Goal: Task Accomplishment & Management: Use online tool/utility

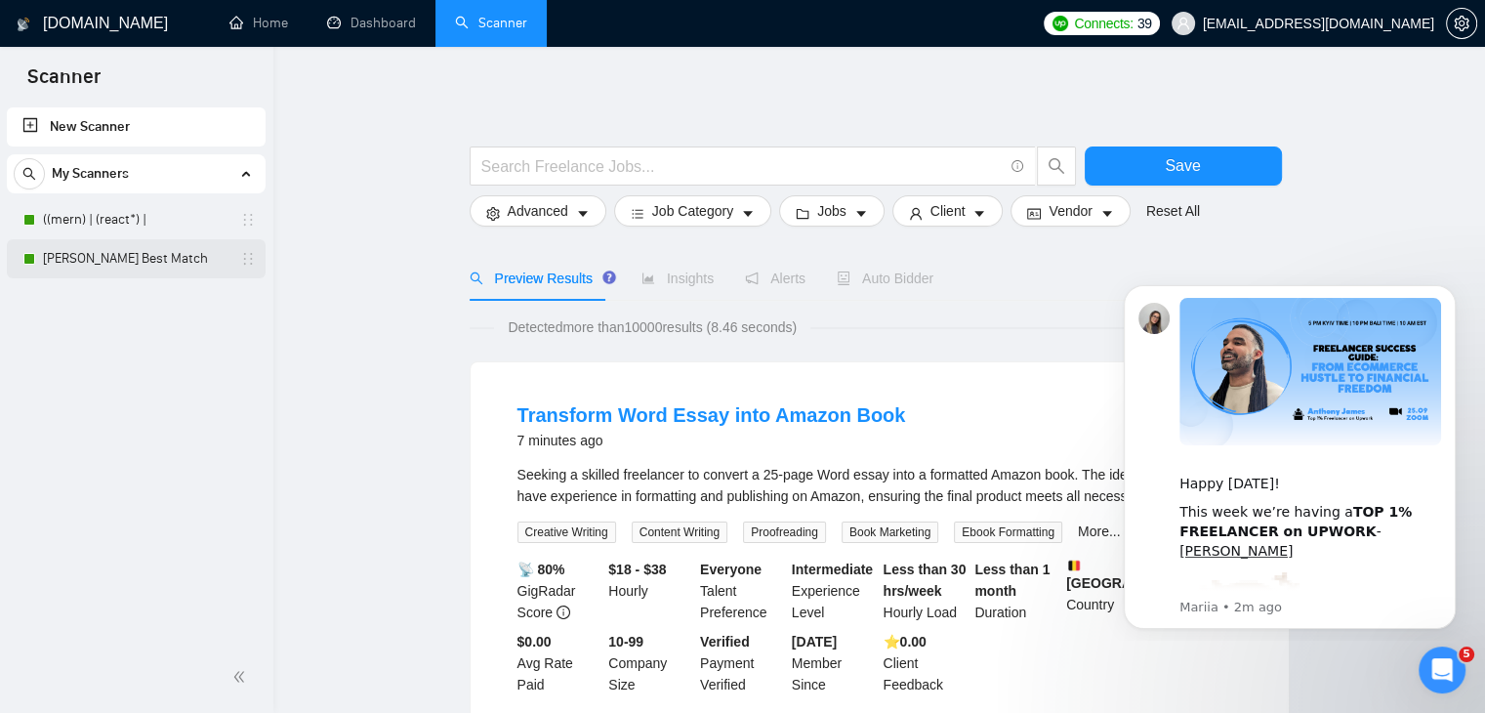
click at [75, 242] on link "[PERSON_NAME] Best Match" at bounding box center [135, 258] width 185 height 39
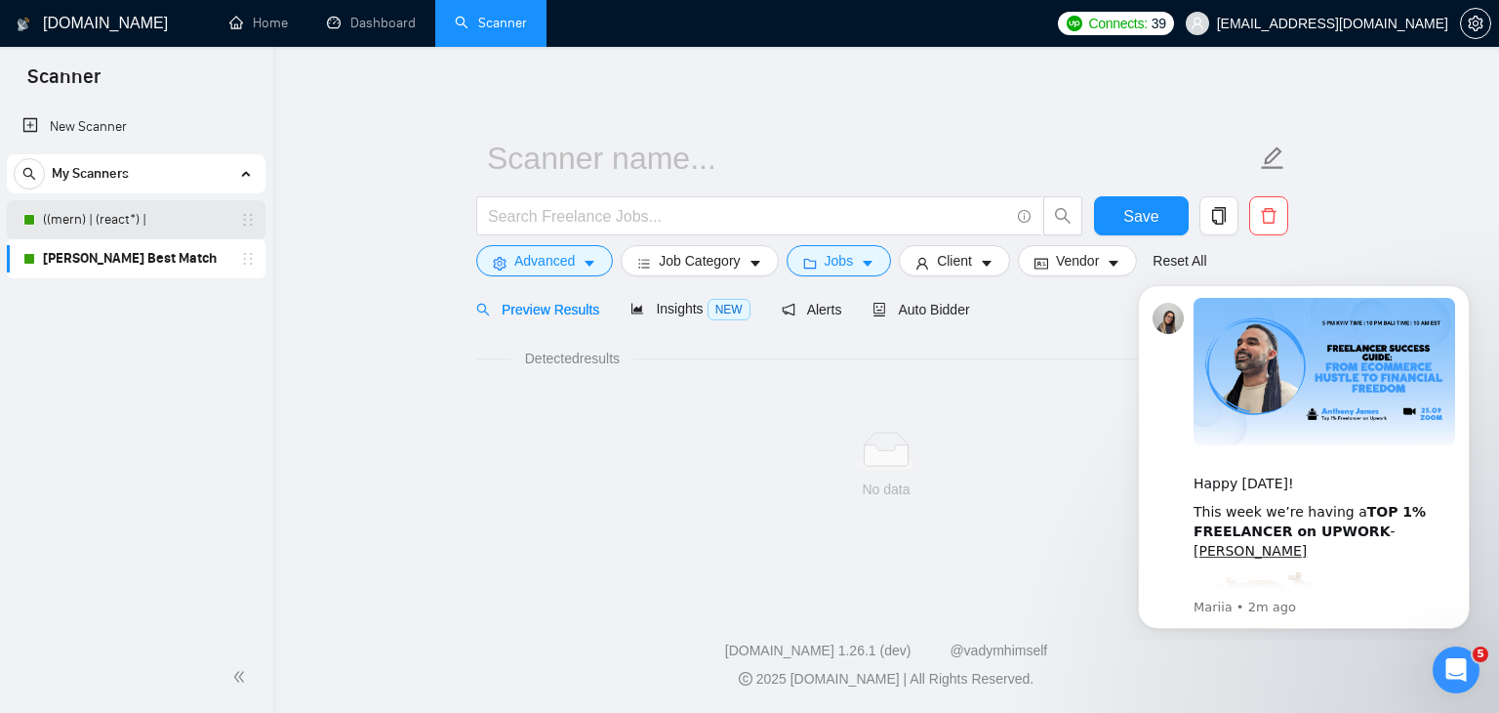
click at [115, 218] on link "((mern) | (react*) |" at bounding box center [135, 219] width 185 height 39
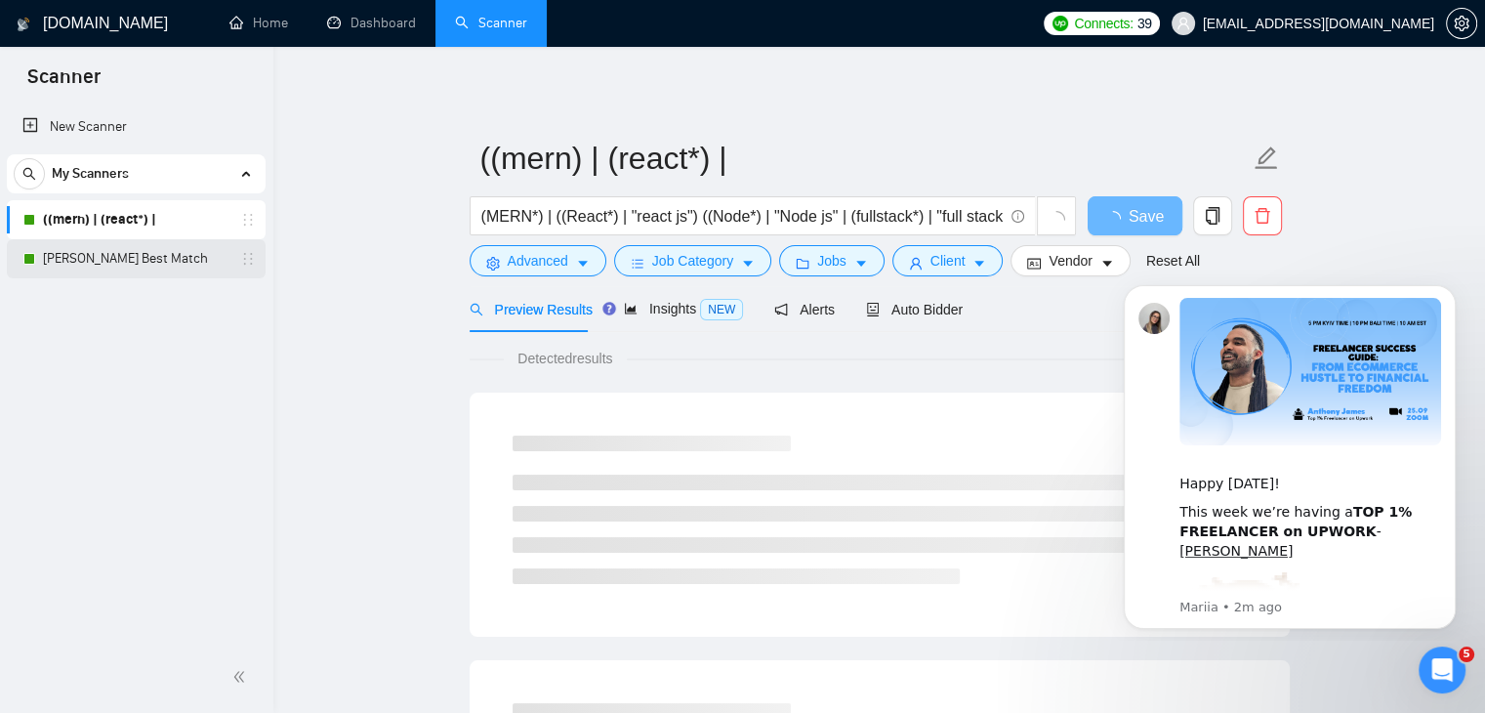
click at [117, 263] on link "[PERSON_NAME] Best Match" at bounding box center [135, 258] width 185 height 39
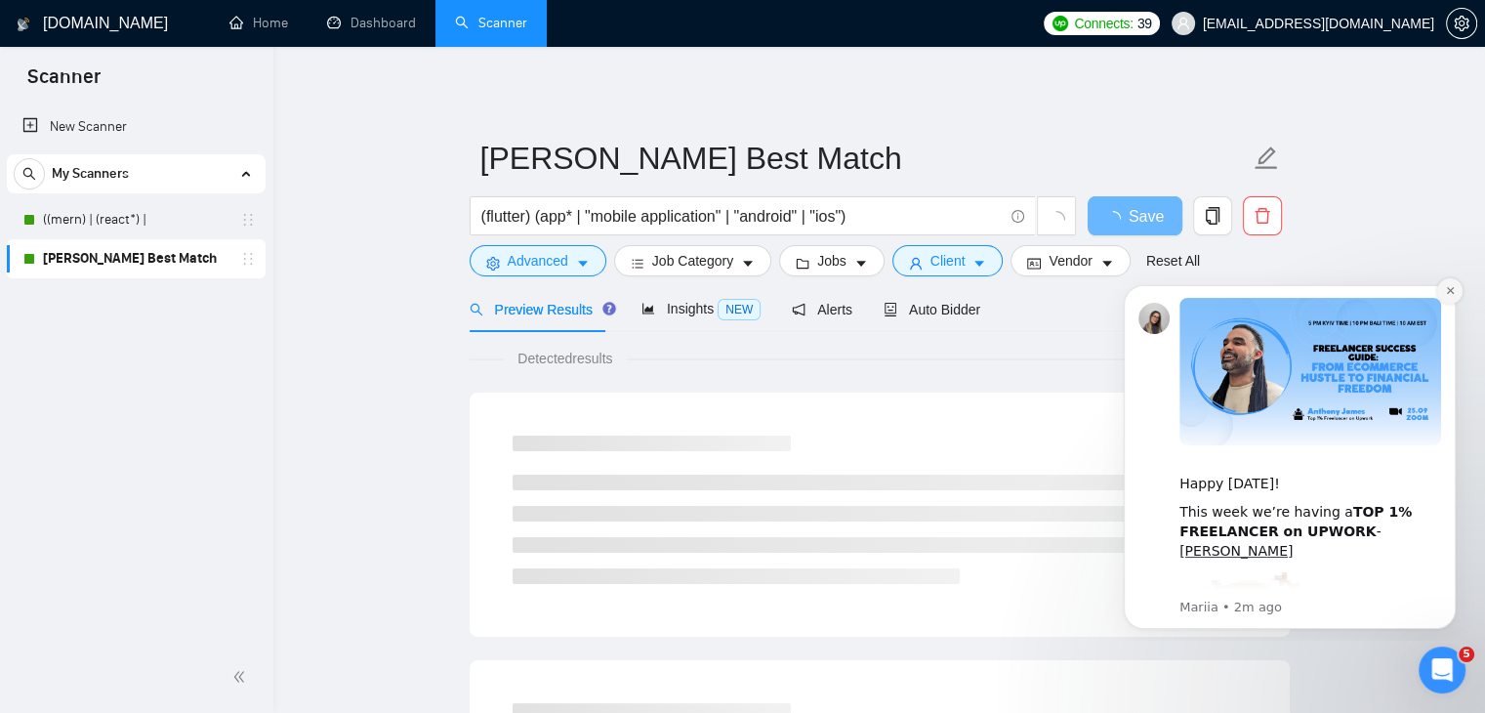
click at [1445, 296] on icon "Dismiss notification" at bounding box center [1450, 290] width 11 height 11
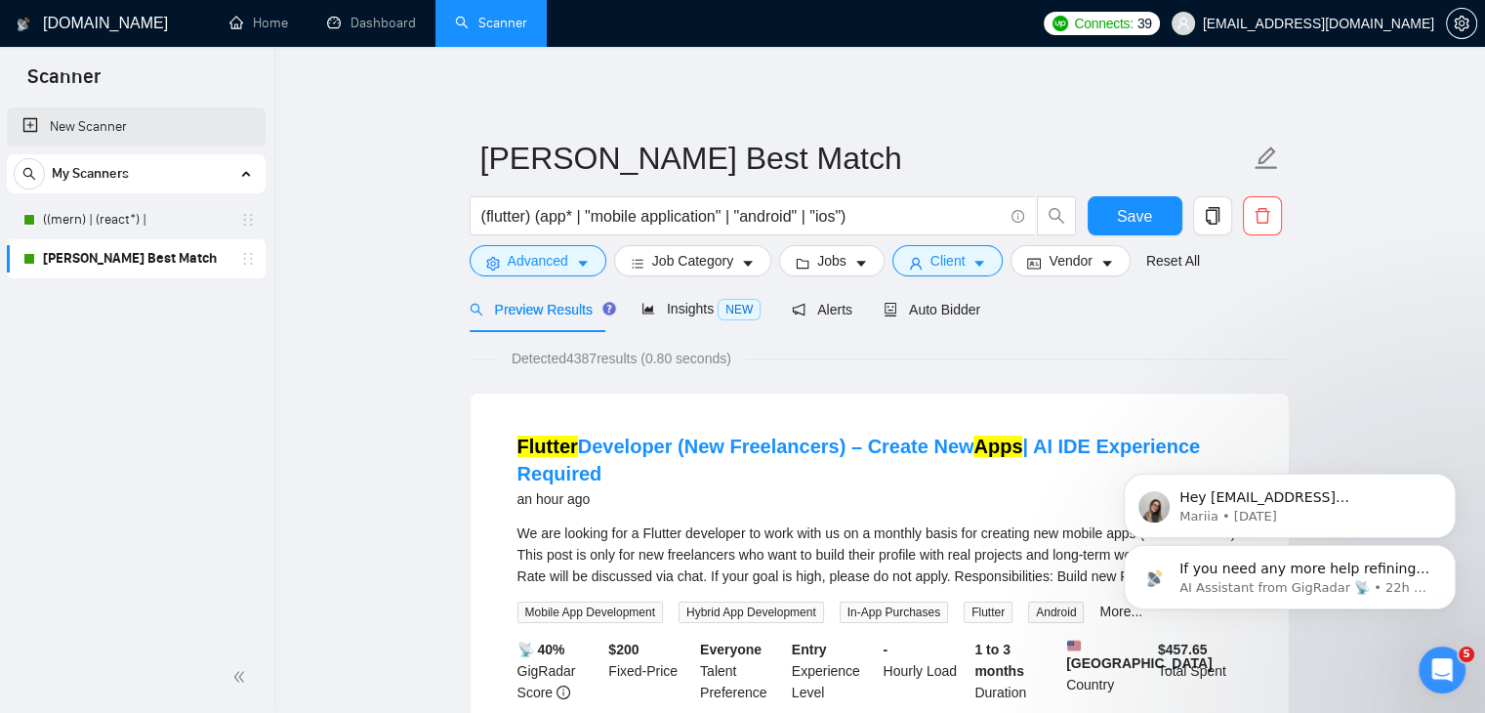
click at [154, 117] on link "New Scanner" at bounding box center [135, 126] width 227 height 39
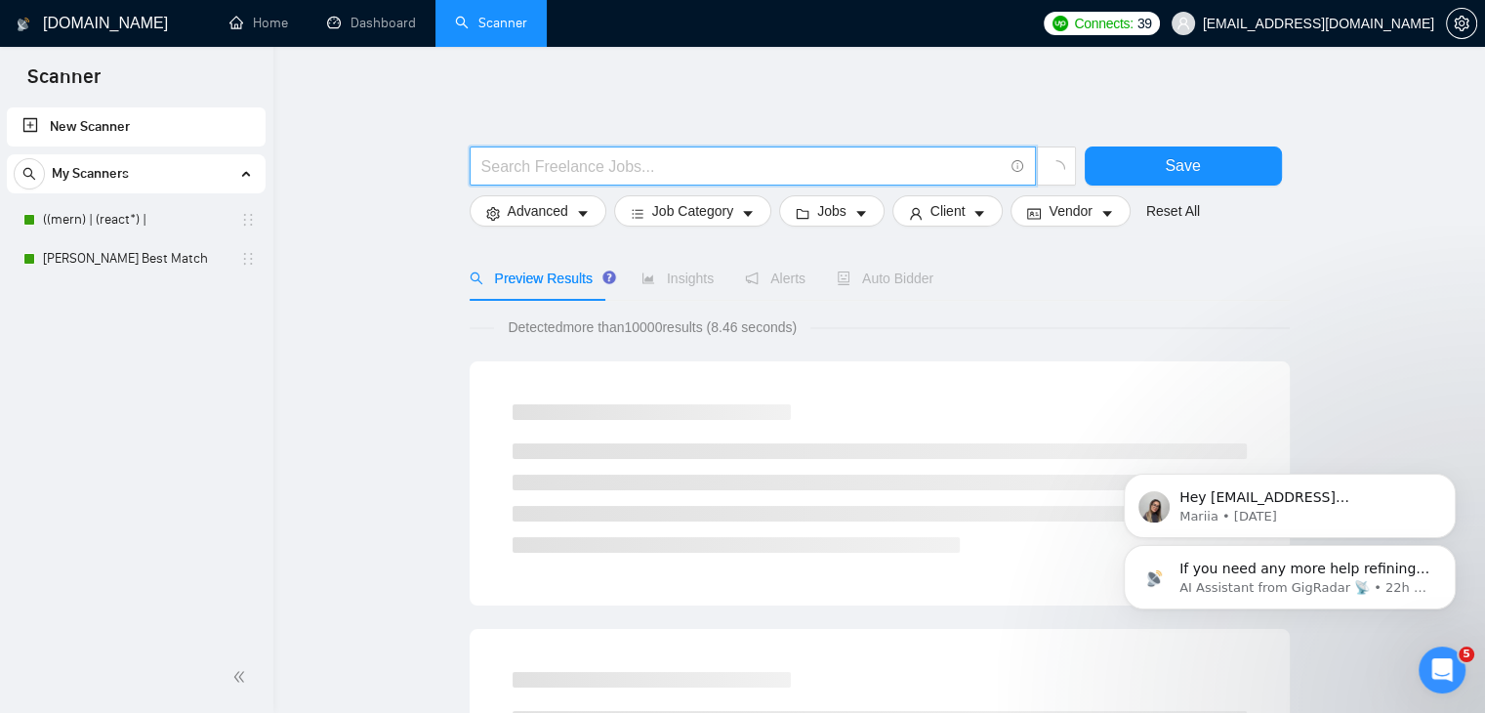
click at [657, 164] on input "text" at bounding box center [741, 166] width 521 height 24
click at [652, 170] on input "(wordpress*)" at bounding box center [741, 166] width 521 height 24
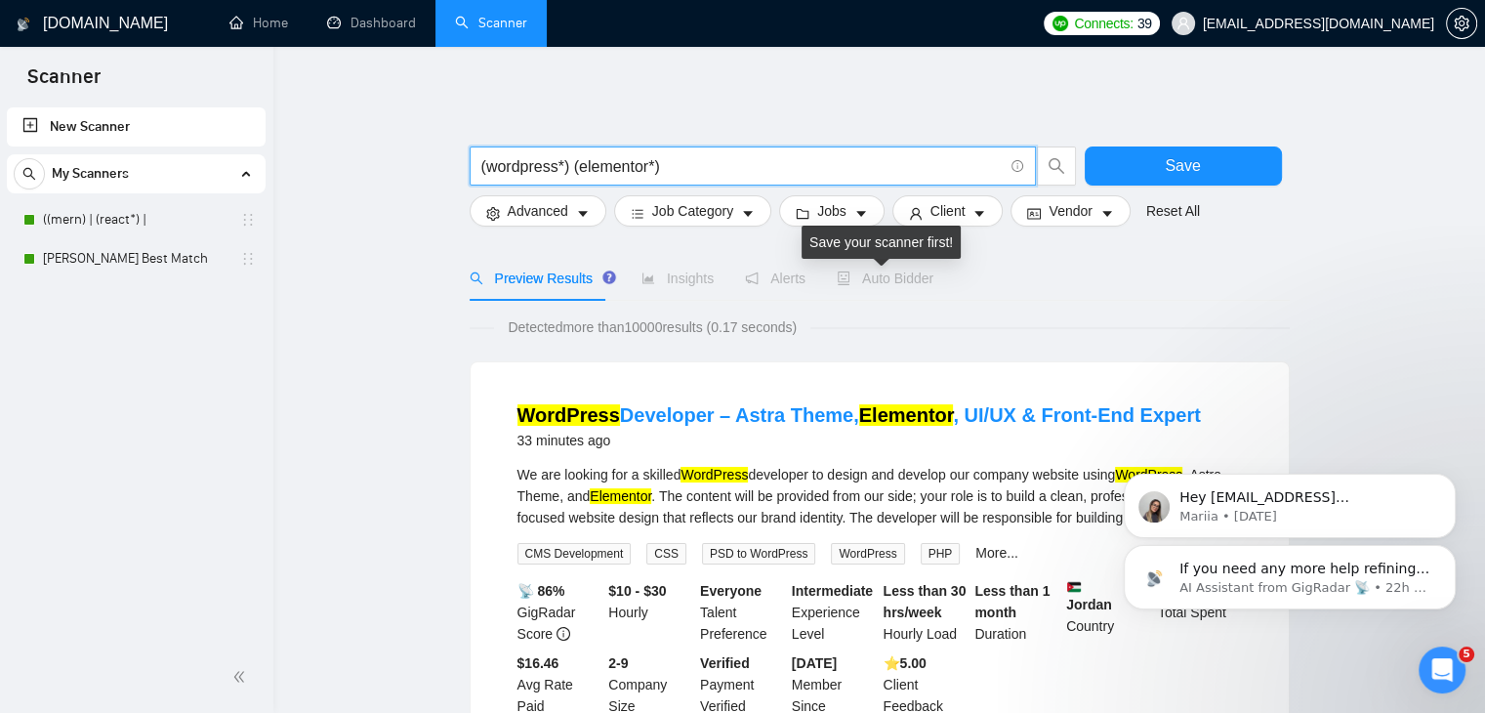
type input "(wordpress*) (elementor*)"
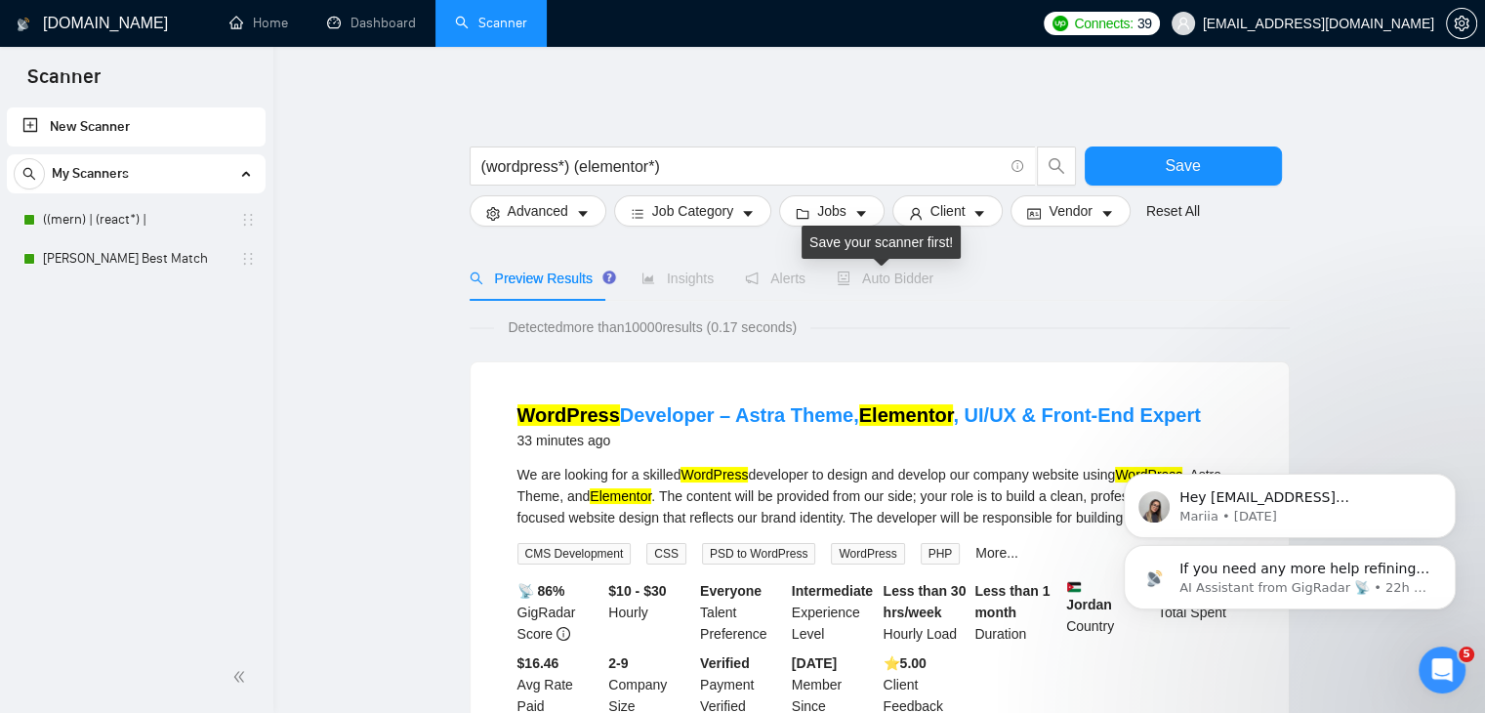
click at [890, 283] on span "Auto Bidder" at bounding box center [885, 278] width 97 height 16
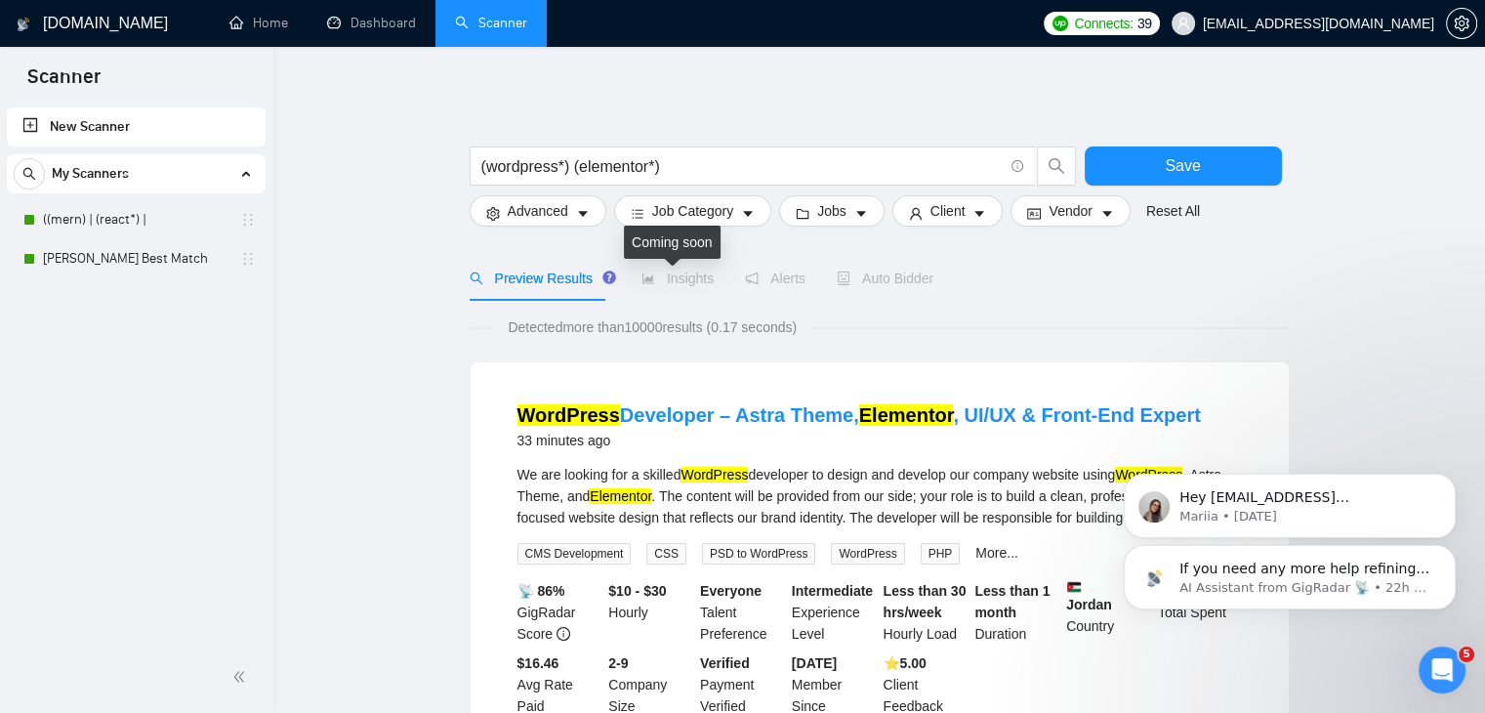
click at [647, 281] on icon "area-chart" at bounding box center [648, 278] width 14 height 14
click at [652, 281] on span "Insights" at bounding box center [677, 278] width 72 height 16
click at [538, 283] on span "Preview Results" at bounding box center [540, 278] width 141 height 16
click at [702, 294] on div "Insights" at bounding box center [677, 278] width 72 height 45
click at [672, 275] on span "Insights" at bounding box center [677, 278] width 72 height 16
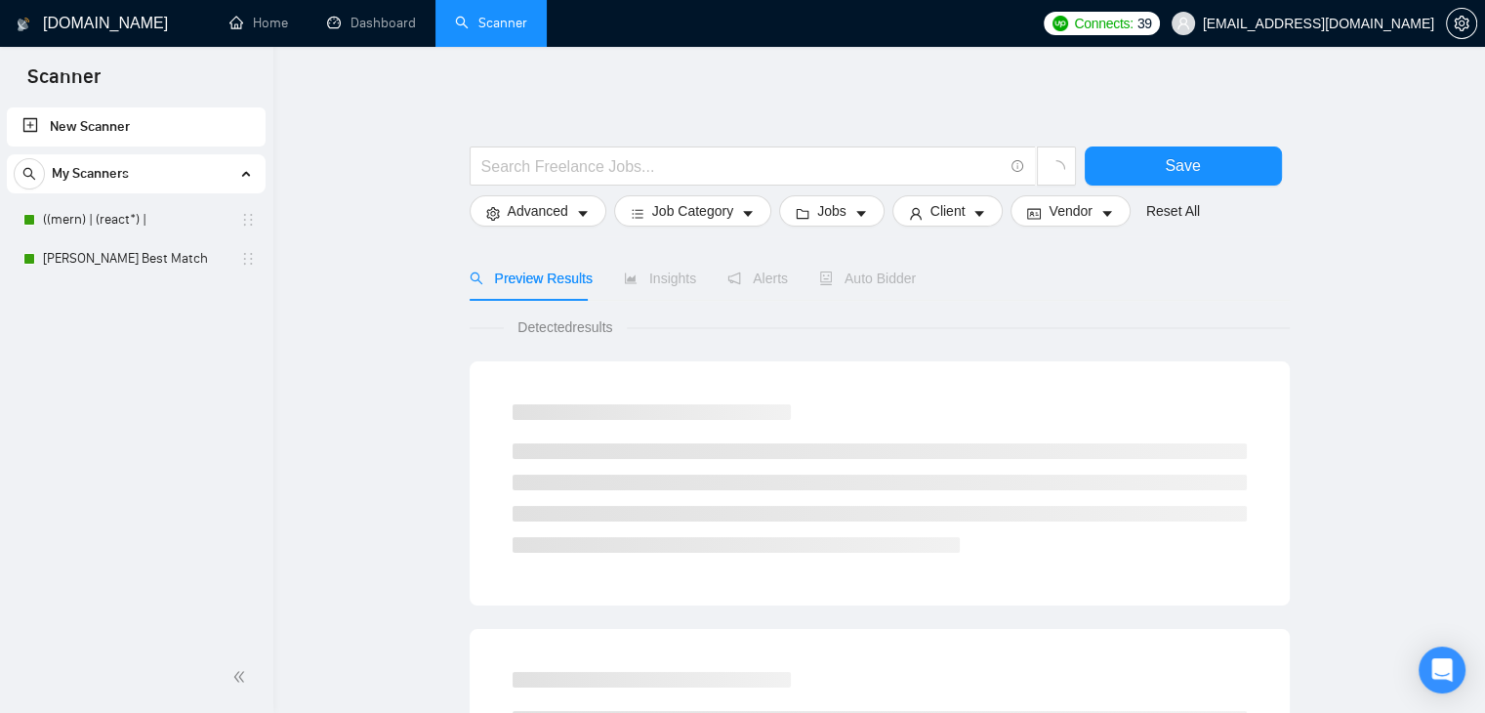
click at [1132, 20] on span "Connects:" at bounding box center [1103, 23] width 59 height 21
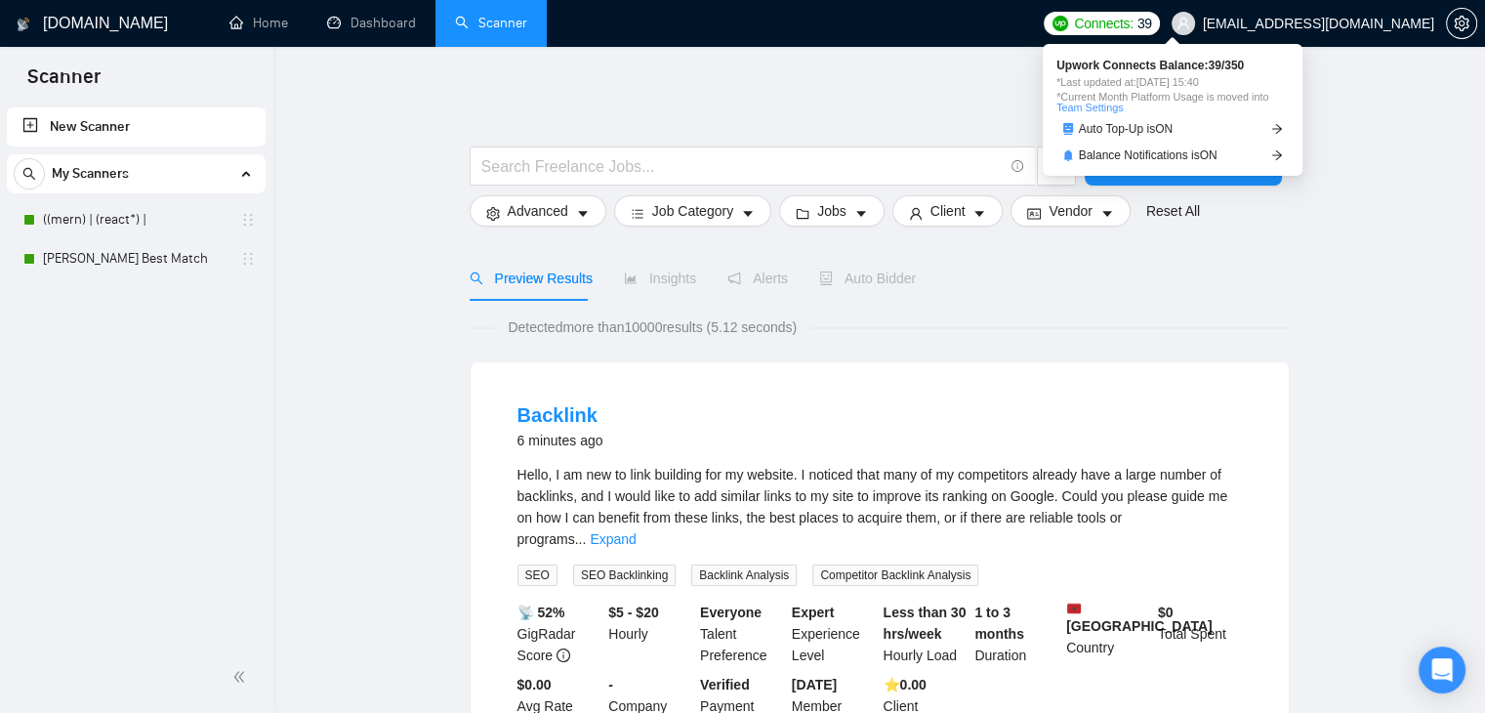
click at [1132, 20] on span "Connects:" at bounding box center [1103, 23] width 59 height 21
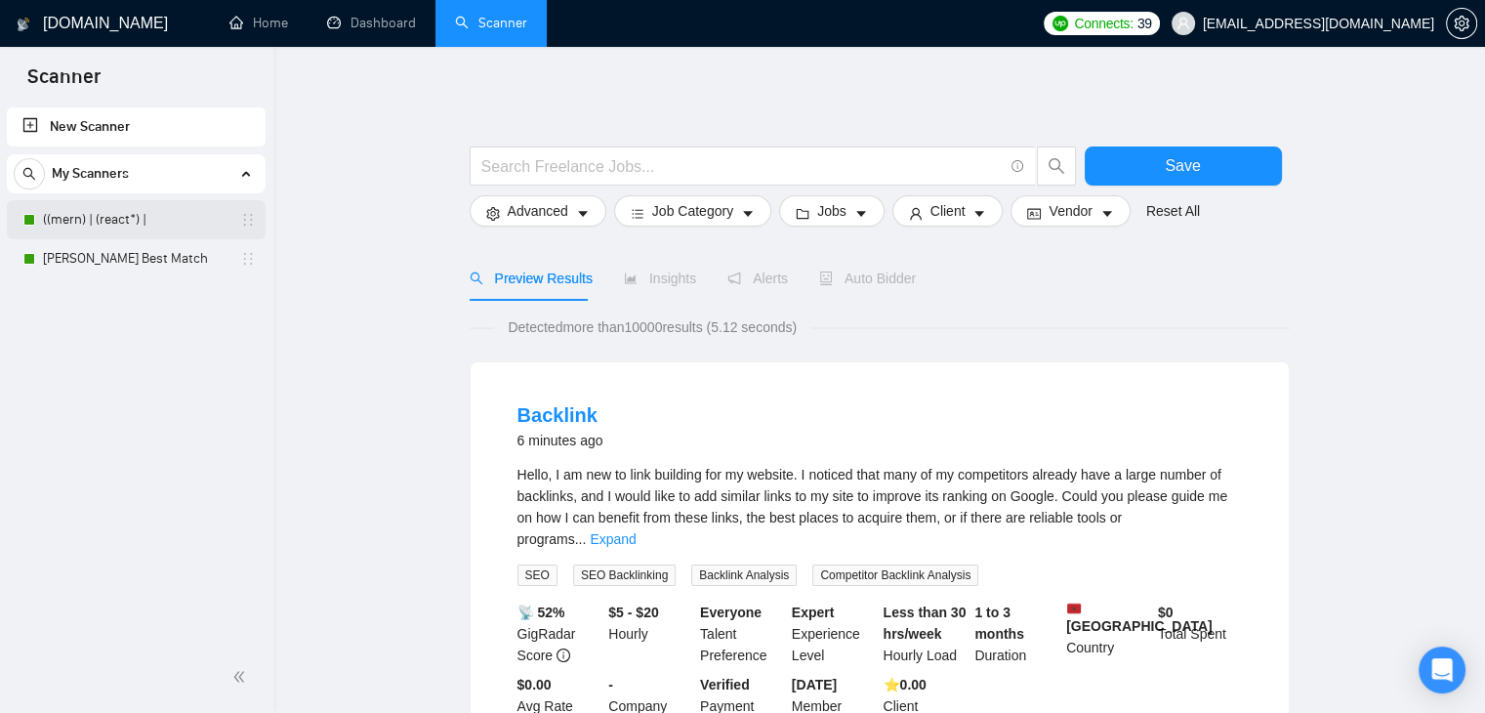
click at [118, 226] on link "((mern) | (react*) |" at bounding box center [135, 219] width 185 height 39
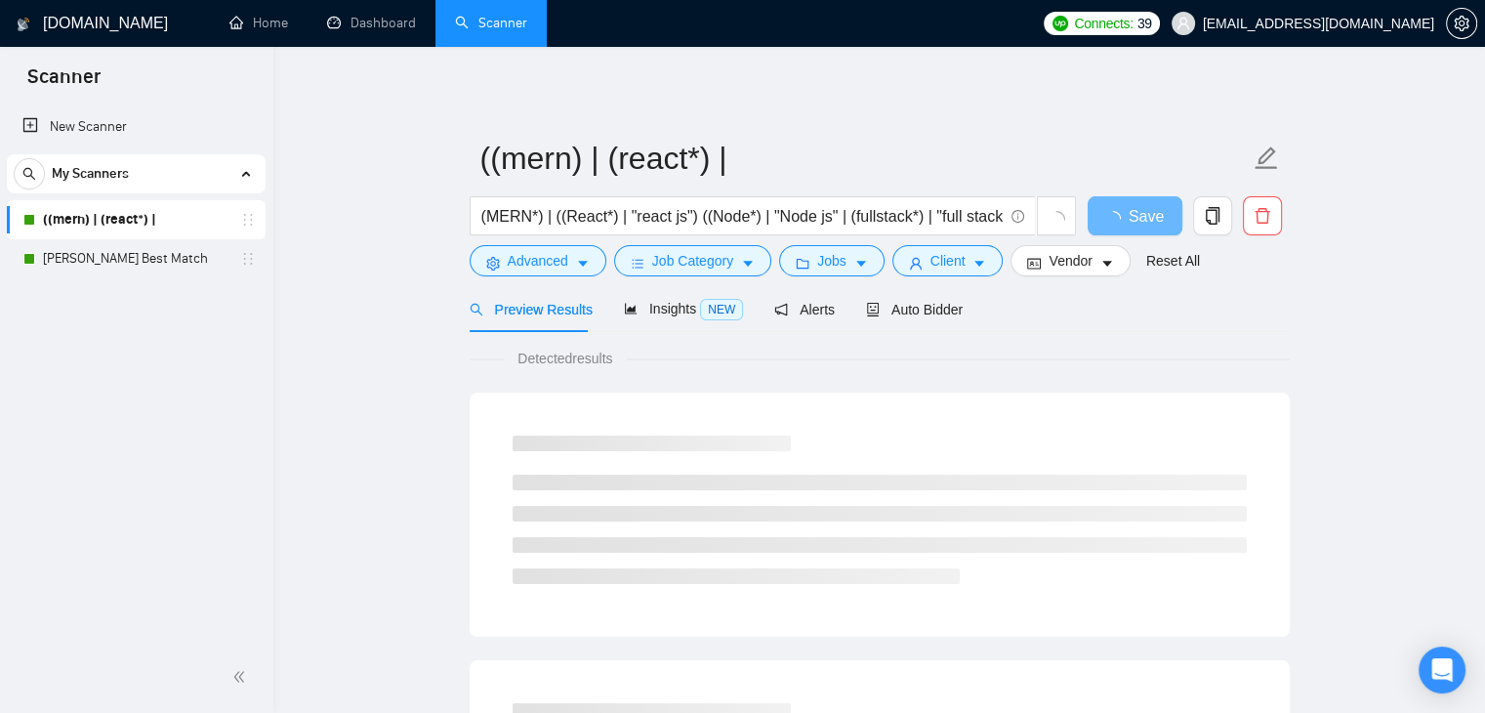
scroll to position [6, 0]
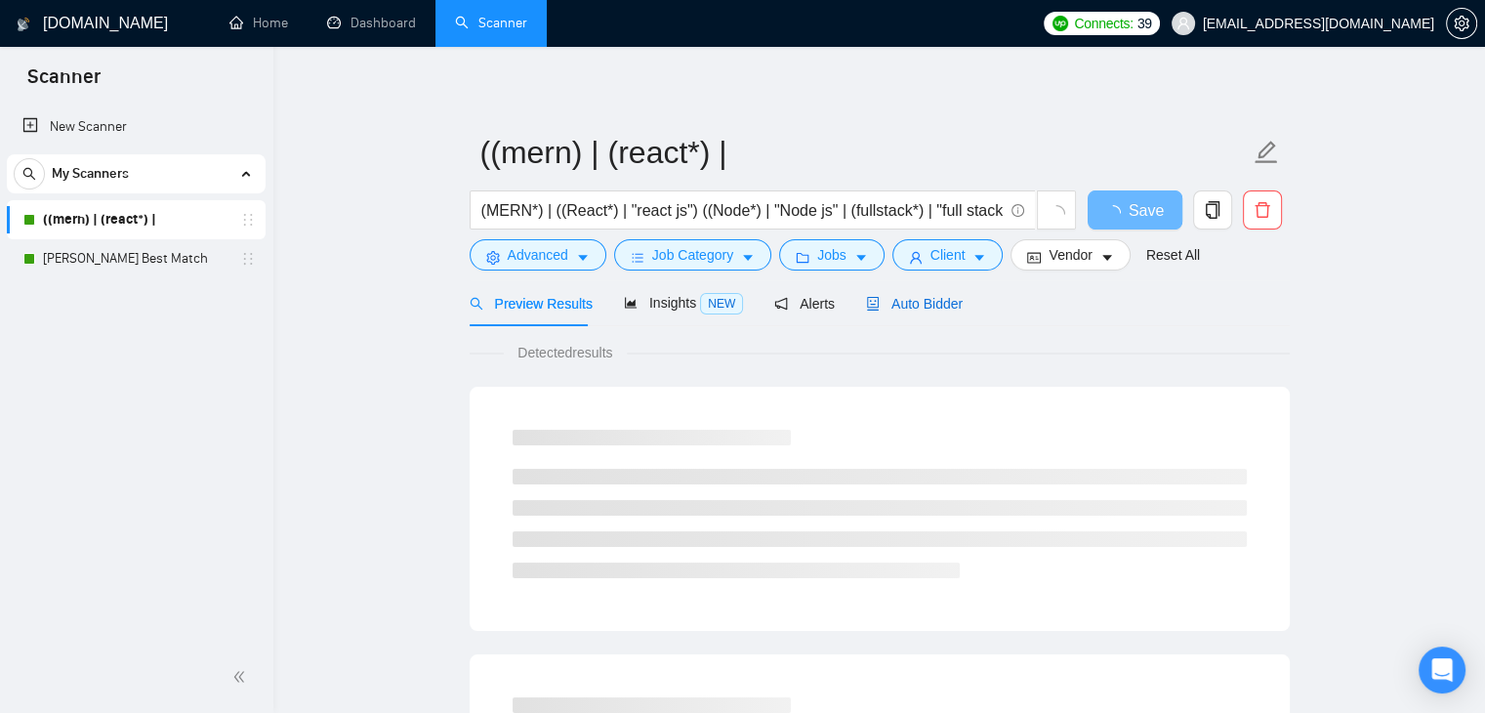
click at [898, 302] on span "Auto Bidder" at bounding box center [914, 304] width 97 height 16
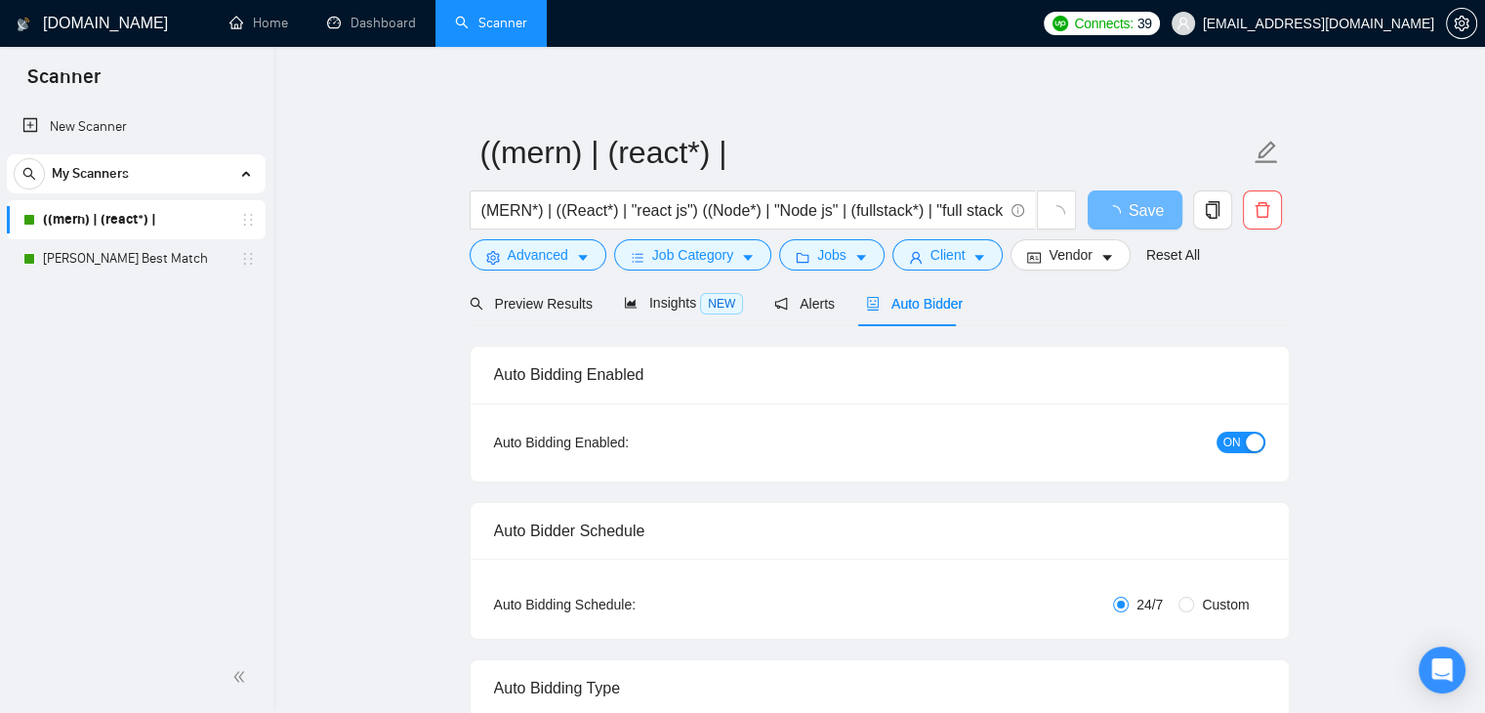
checkbox input "true"
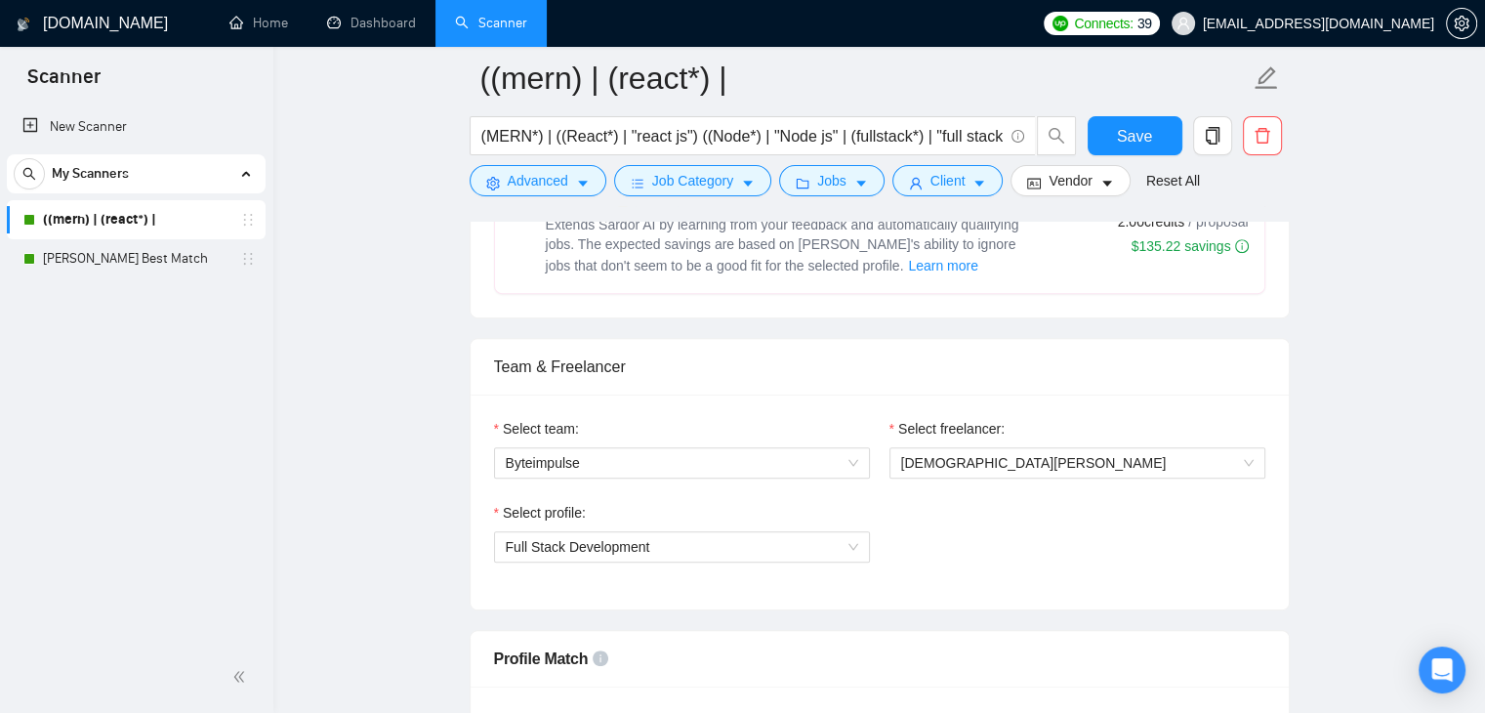
scroll to position [849, 0]
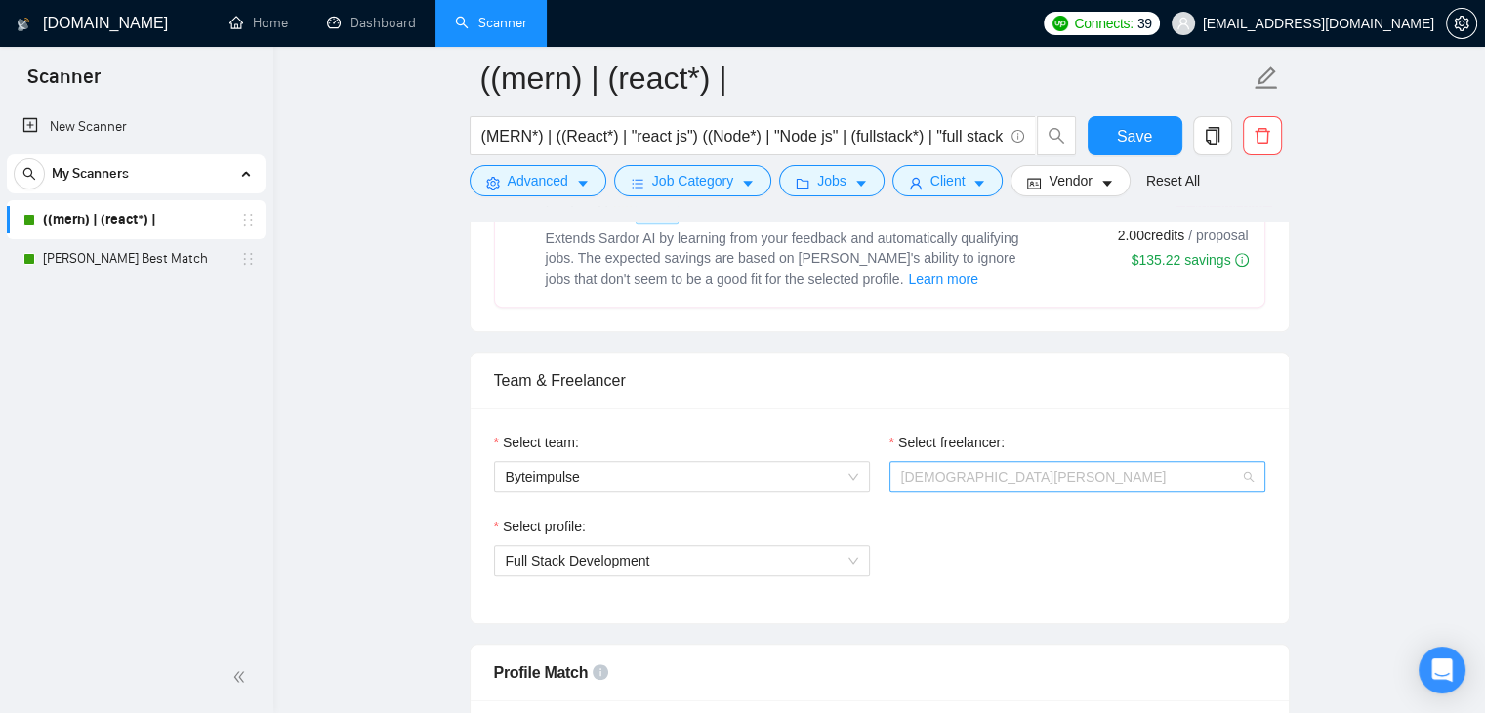
drag, startPoint x: 898, startPoint y: 302, endPoint x: 1000, endPoint y: 486, distance: 210.6
click at [1000, 486] on span "[DEMOGRAPHIC_DATA][PERSON_NAME]" at bounding box center [1077, 476] width 352 height 29
click at [992, 484] on span "[DEMOGRAPHIC_DATA][PERSON_NAME]" at bounding box center [1077, 476] width 352 height 29
